Goal: Find specific page/section: Find specific page/section

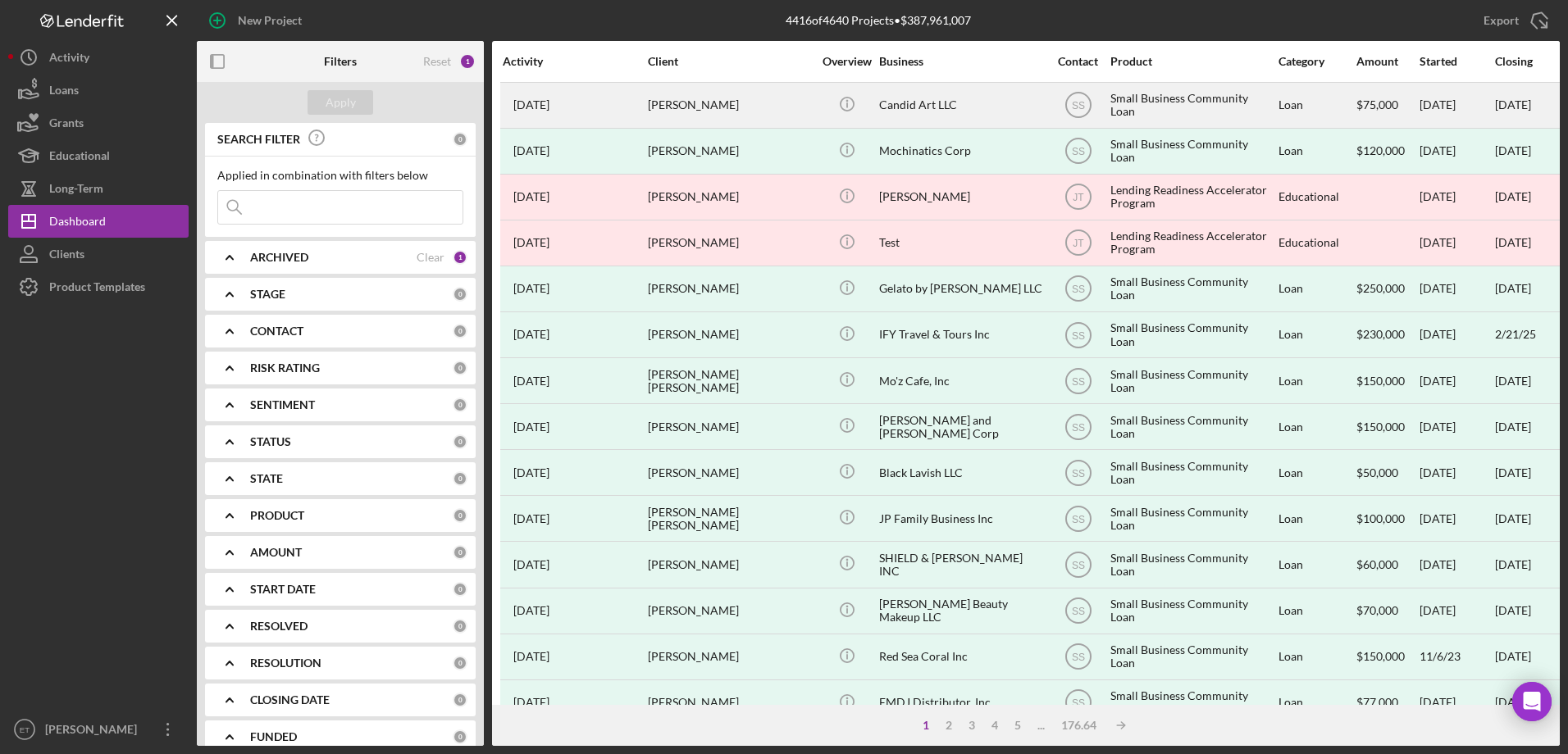
click at [800, 121] on div "[PERSON_NAME]" at bounding box center [729, 106] width 164 height 44
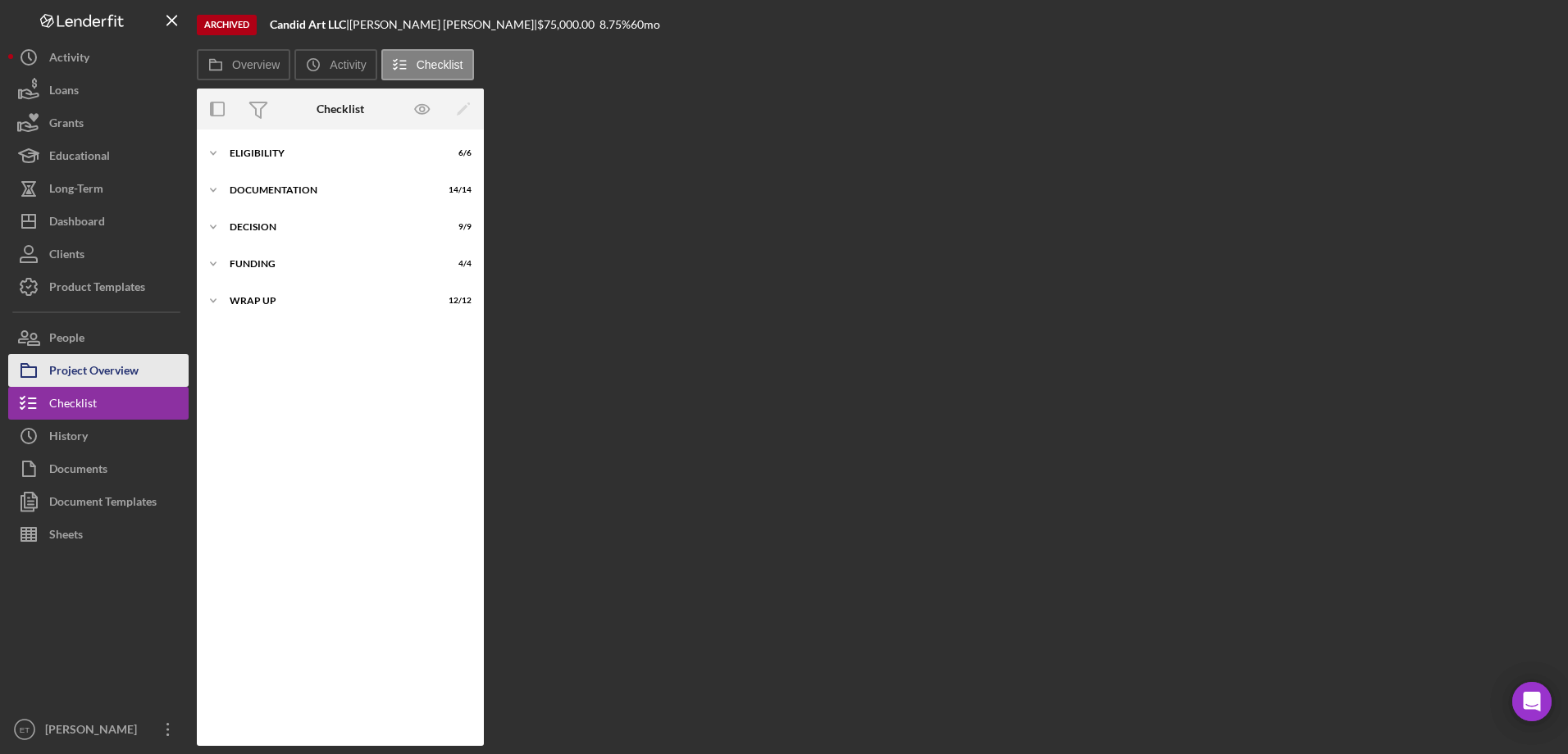
click at [114, 374] on div "Project Overview" at bounding box center [94, 373] width 90 height 37
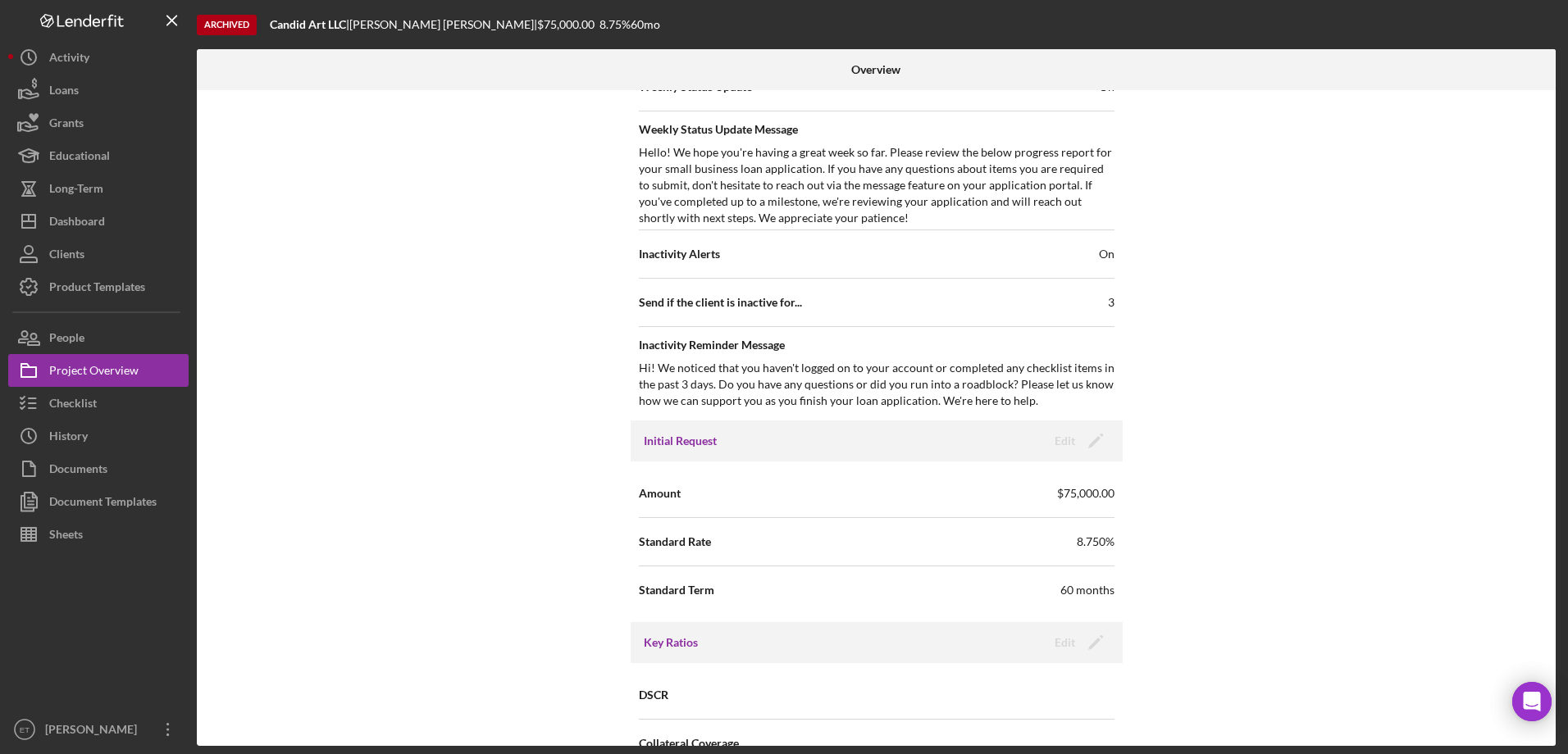
scroll to position [541, 0]
